Goal: Task Accomplishment & Management: Use online tool/utility

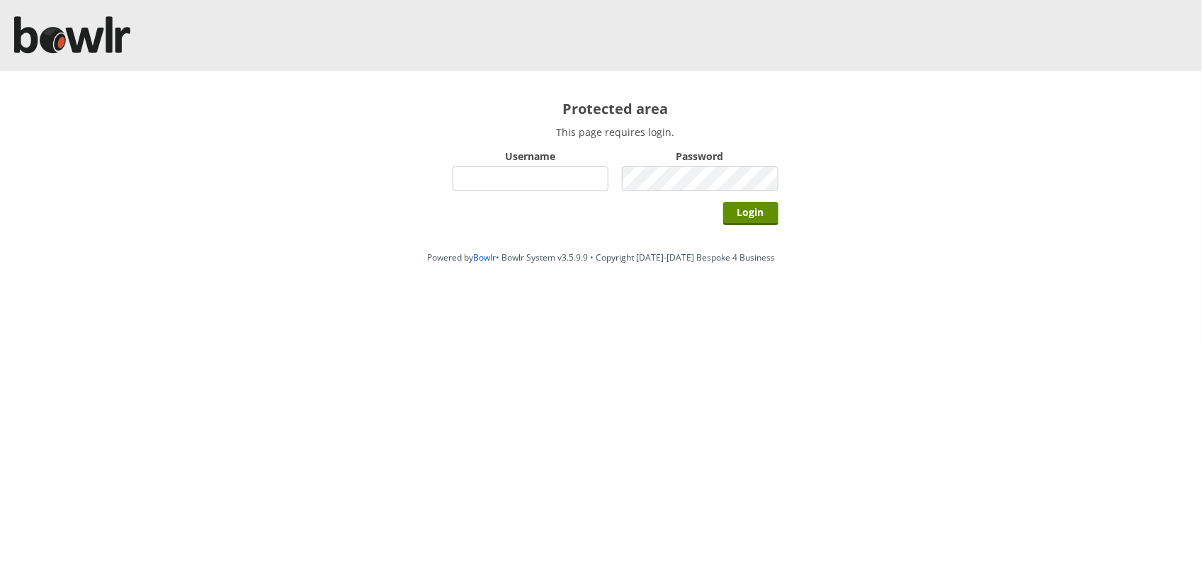
click at [508, 178] on input "Username" at bounding box center [530, 178] width 156 height 25
type input "BarRinkMonitor"
click at [723, 202] on input "Login" at bounding box center [750, 213] width 55 height 23
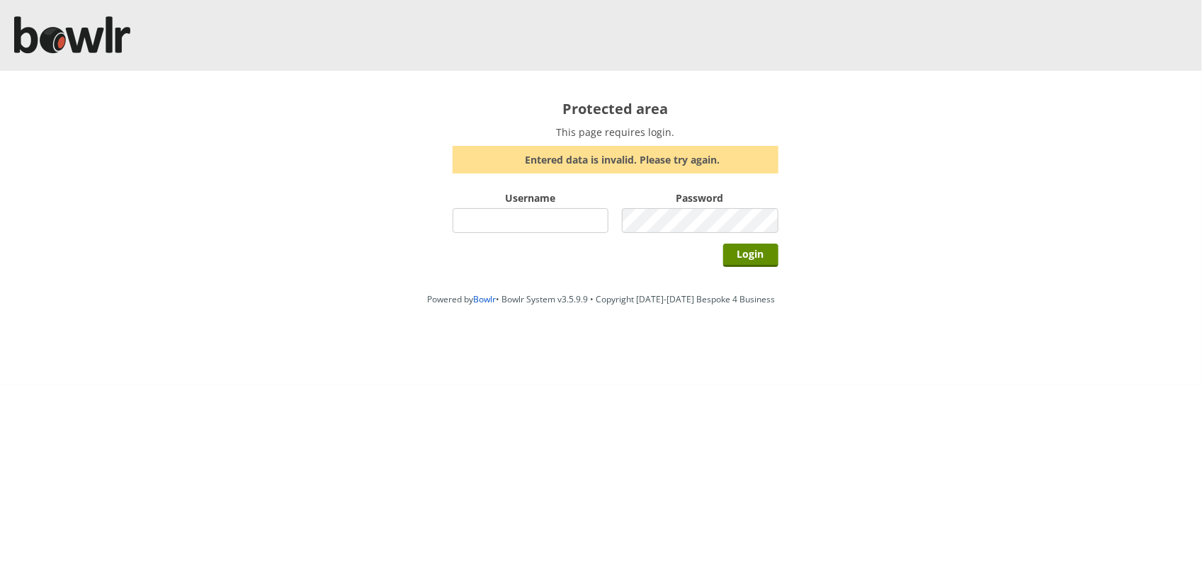
click at [547, 222] on input "Username" at bounding box center [530, 220] width 156 height 25
type input "BarRinkMonitor"
click at [723, 244] on input "Login" at bounding box center [750, 255] width 55 height 23
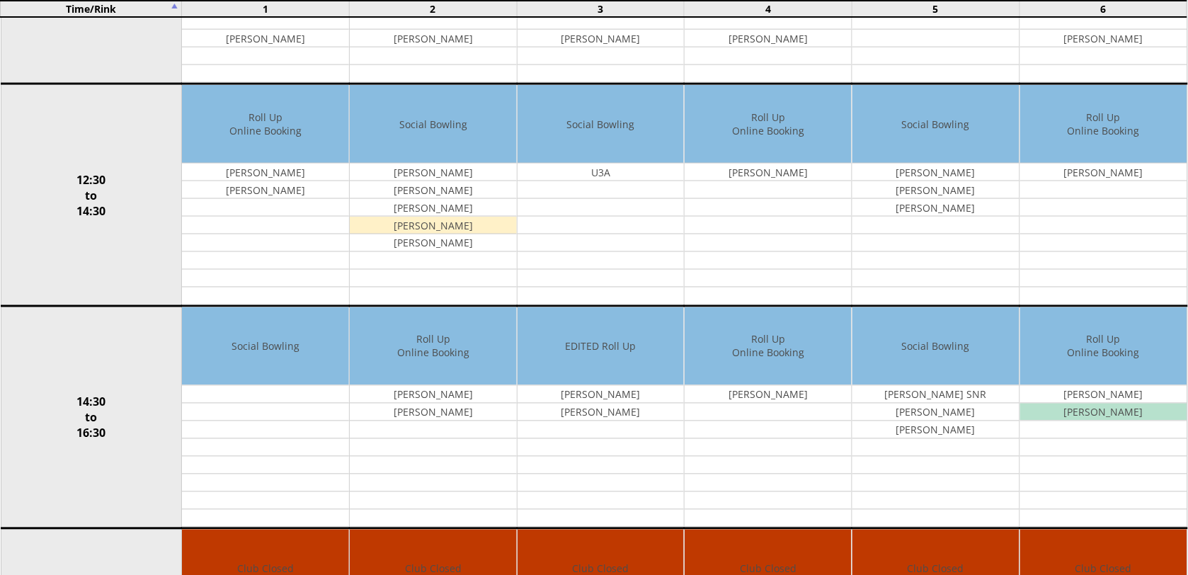
scroll to position [45, 0]
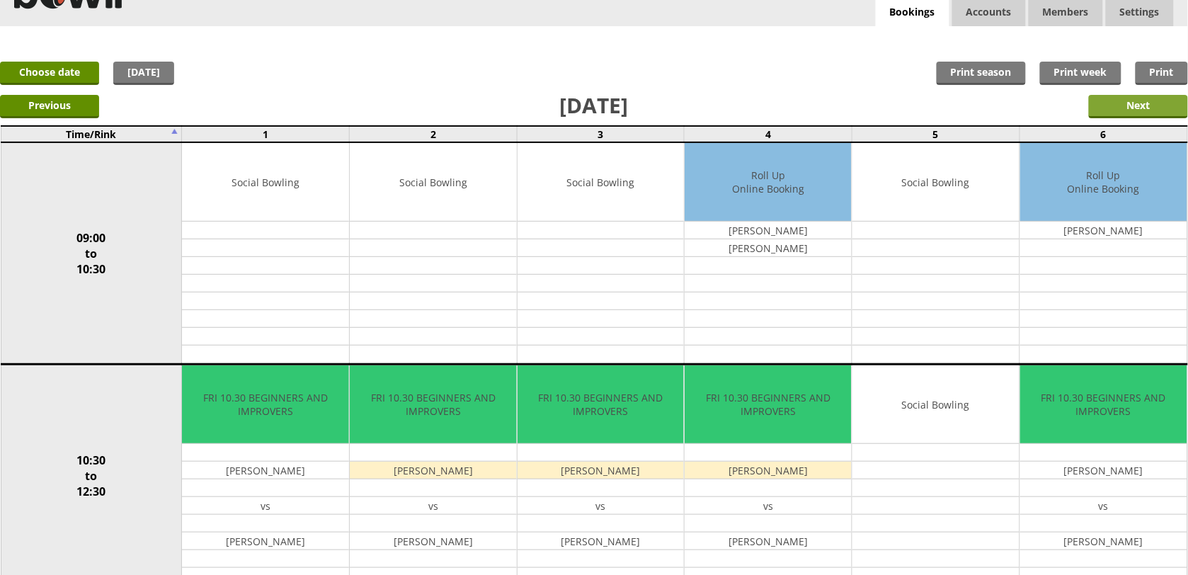
click at [1140, 108] on input "Next" at bounding box center [1138, 106] width 99 height 23
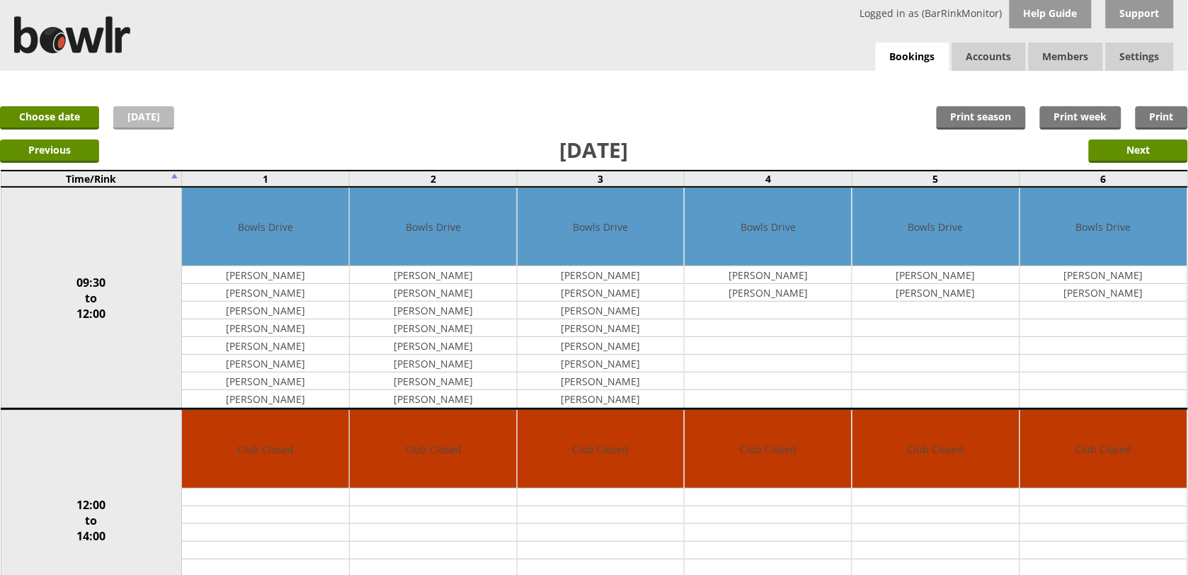
click at [142, 122] on link "[DATE]" at bounding box center [143, 117] width 61 height 23
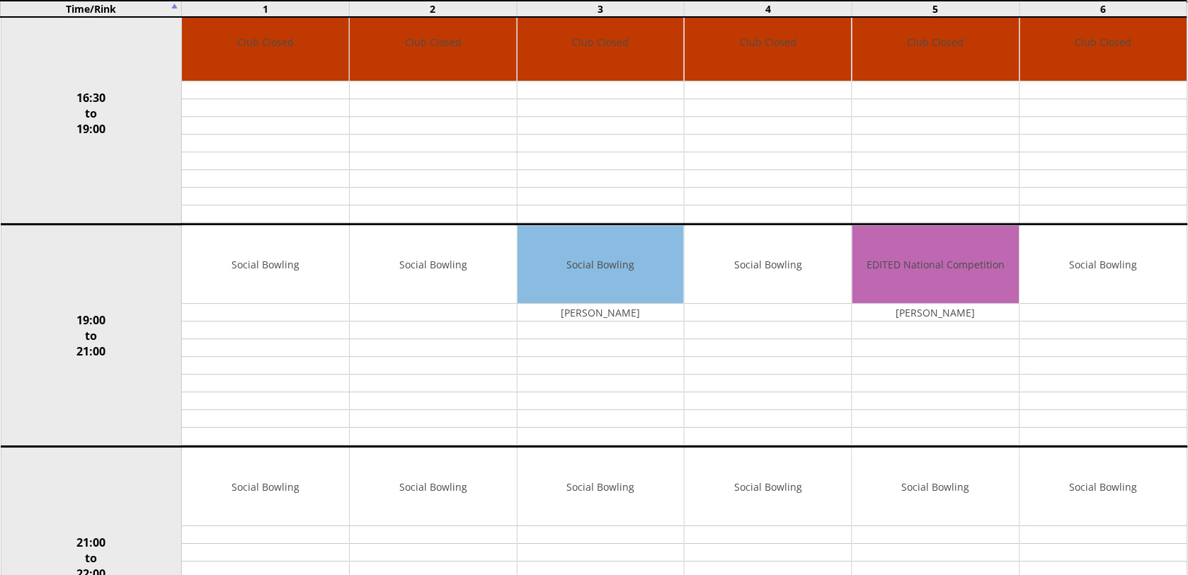
scroll to position [1109, 0]
